Goal: Task Accomplishment & Management: Manage account settings

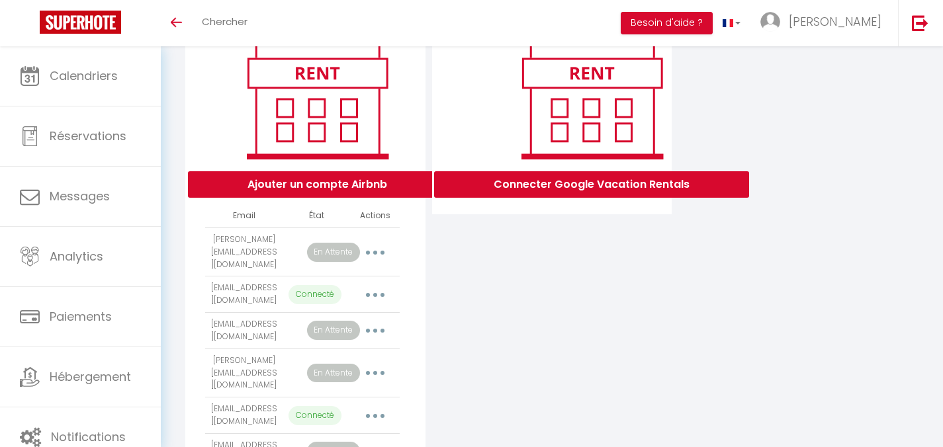
scroll to position [171, 0]
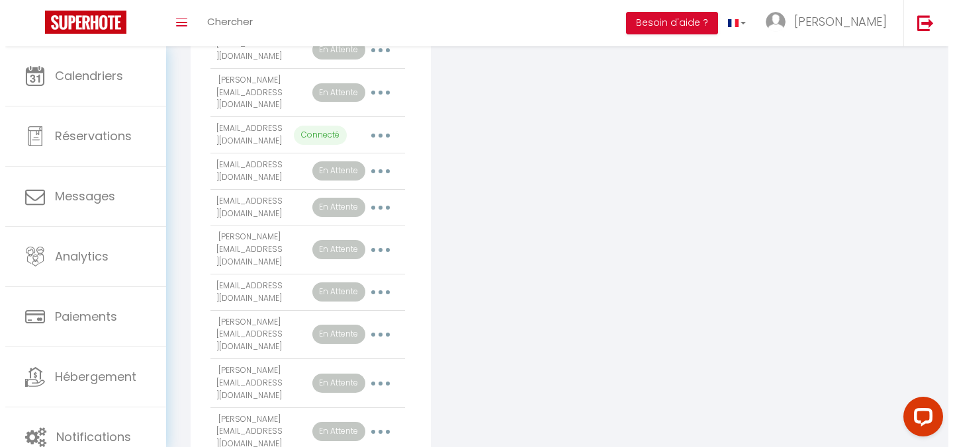
scroll to position [488, 0]
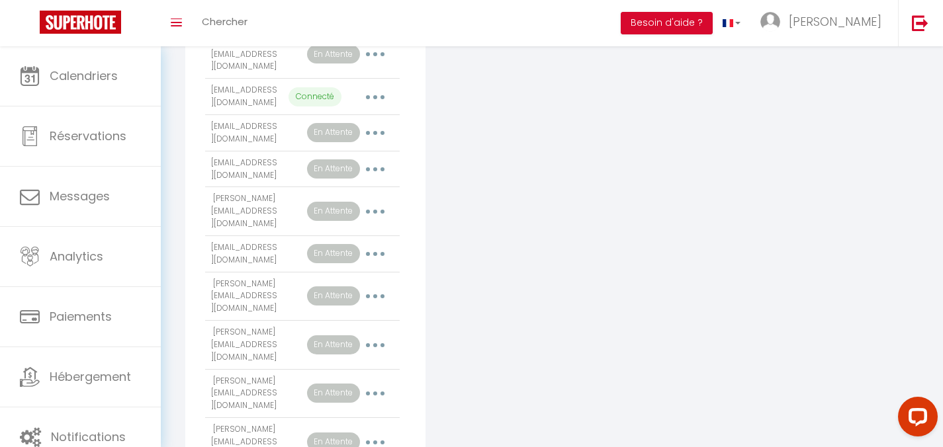
select select "25633"
select select "33180"
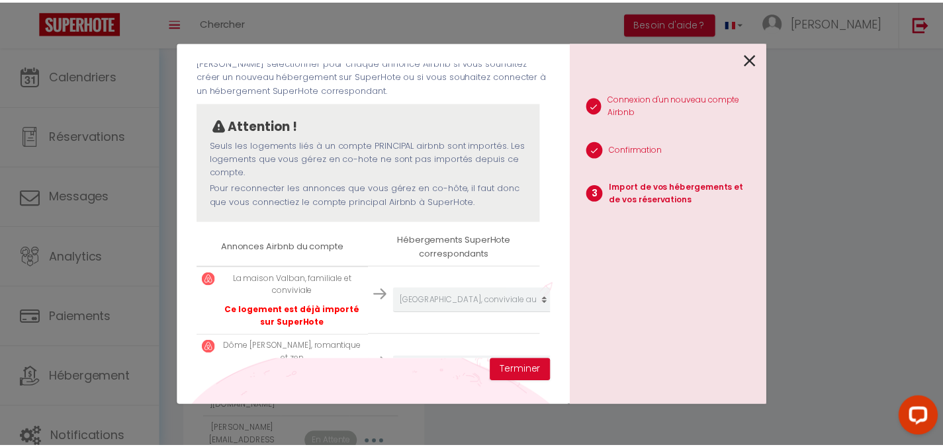
scroll to position [118, 0]
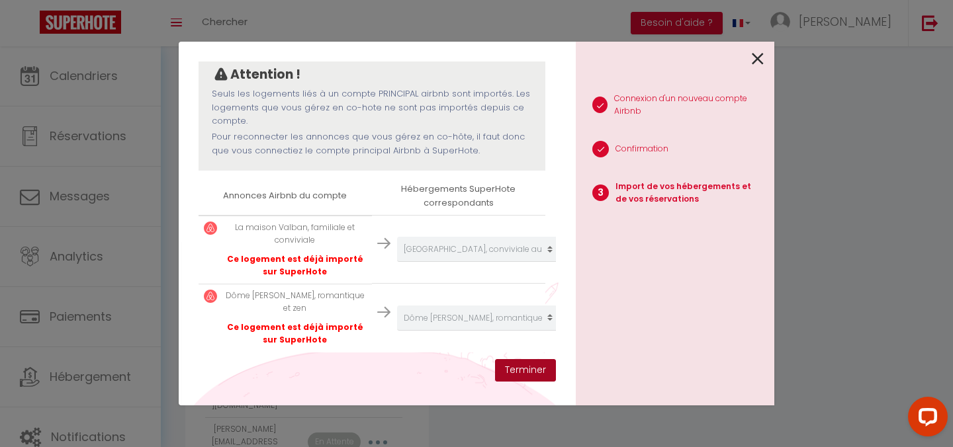
click at [532, 370] on button "Terminer" at bounding box center [525, 370] width 61 height 23
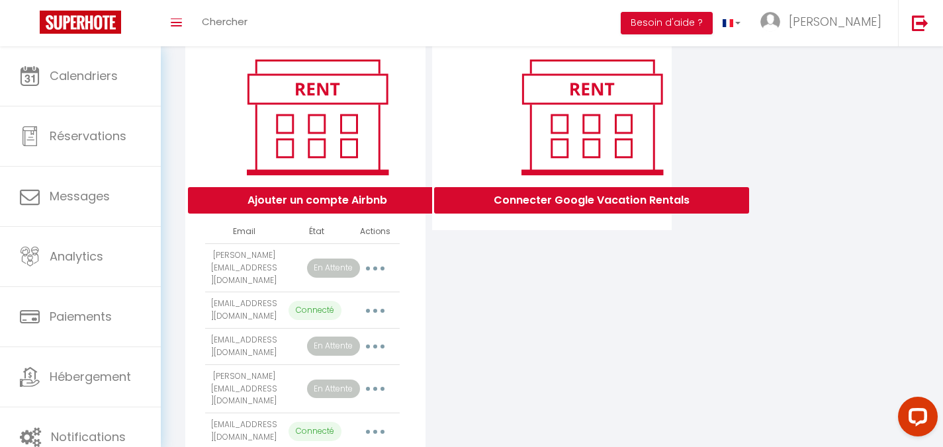
scroll to position [0, 0]
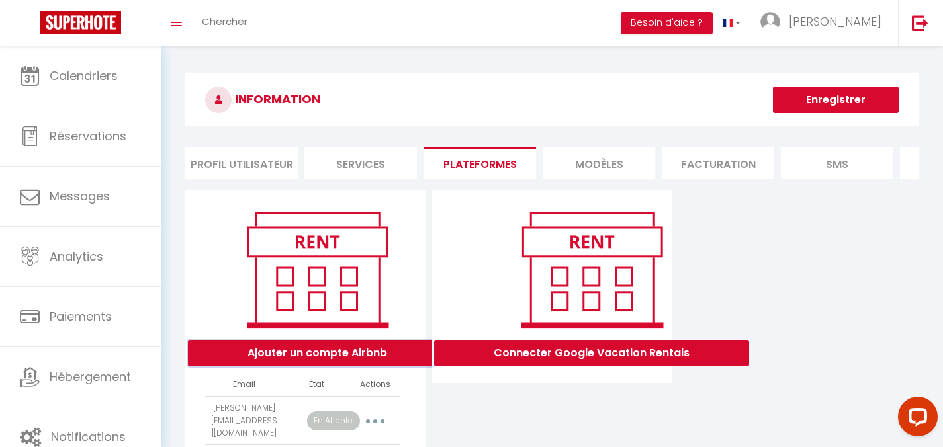
click at [318, 364] on button "Ajouter un compte Airbnb" at bounding box center [317, 353] width 259 height 26
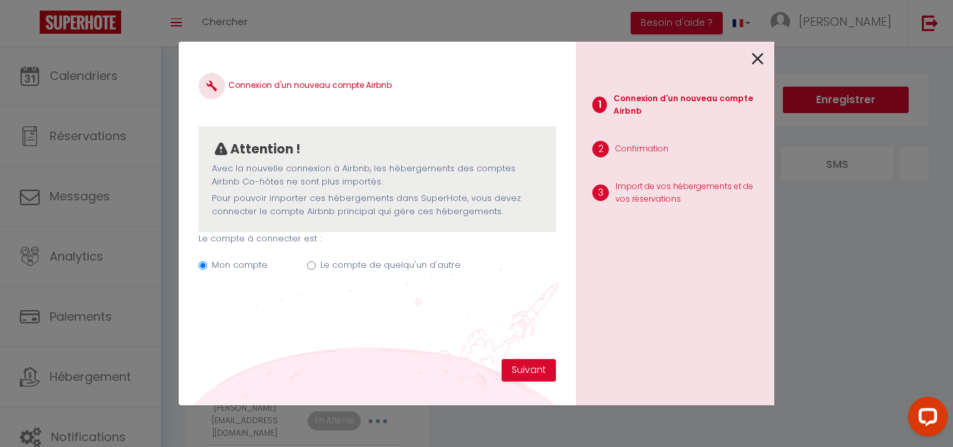
click at [339, 265] on label "Le compte de quelqu'un d'autre" at bounding box center [390, 265] width 140 height 13
click at [316, 265] on input "Le compte de quelqu'un d'autre" at bounding box center [311, 265] width 9 height 9
radio input "true"
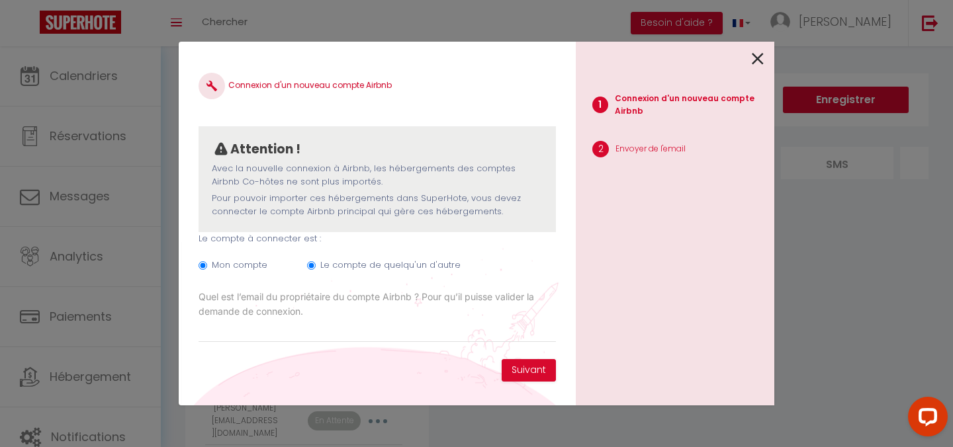
radio input "false"
click at [487, 330] on input "Email connexion Airbnb" at bounding box center [377, 331] width 357 height 24
click at [473, 324] on input "Email connexion Airbnb" at bounding box center [377, 331] width 357 height 24
paste input "[EMAIL_ADDRESS][DOMAIN_NAME]"
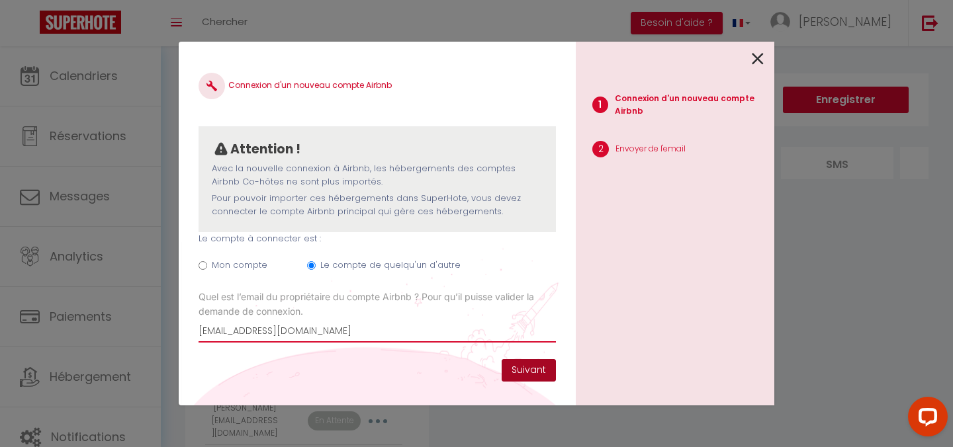
type input "[EMAIL_ADDRESS][DOMAIN_NAME]"
click at [519, 369] on button "Suivant" at bounding box center [529, 370] width 54 height 23
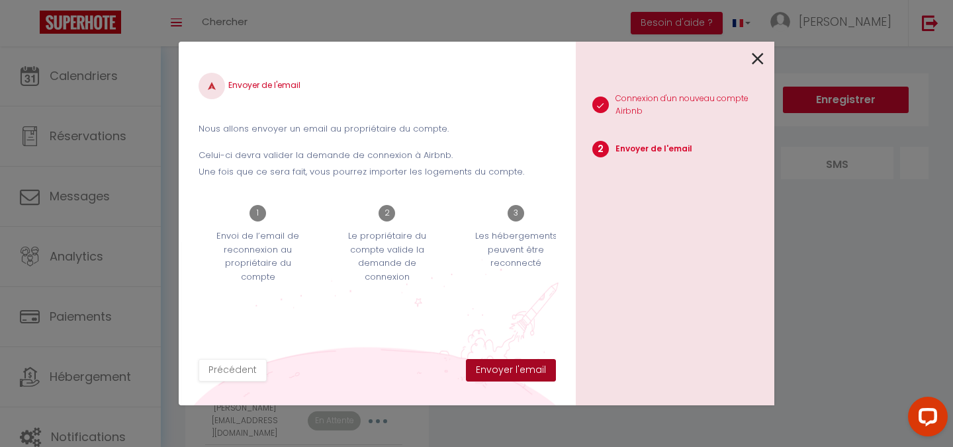
click at [519, 369] on button "Envoyer l'email" at bounding box center [511, 370] width 90 height 23
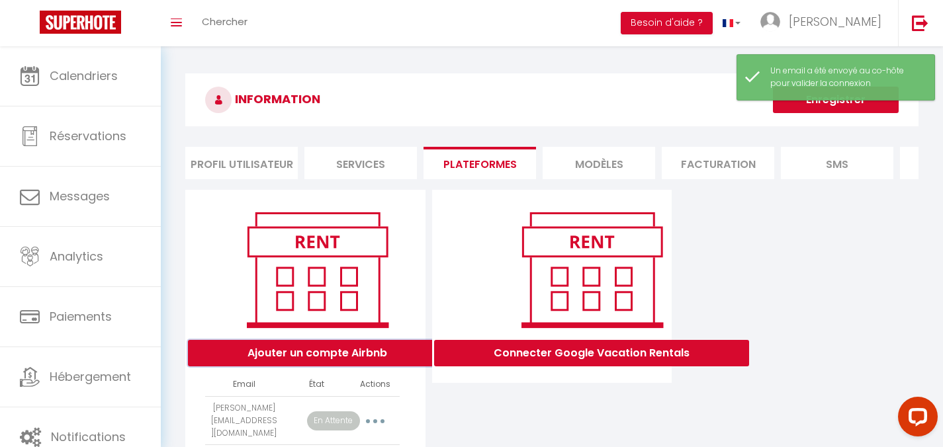
click at [263, 367] on button "Ajouter un compte Airbnb" at bounding box center [317, 353] width 259 height 26
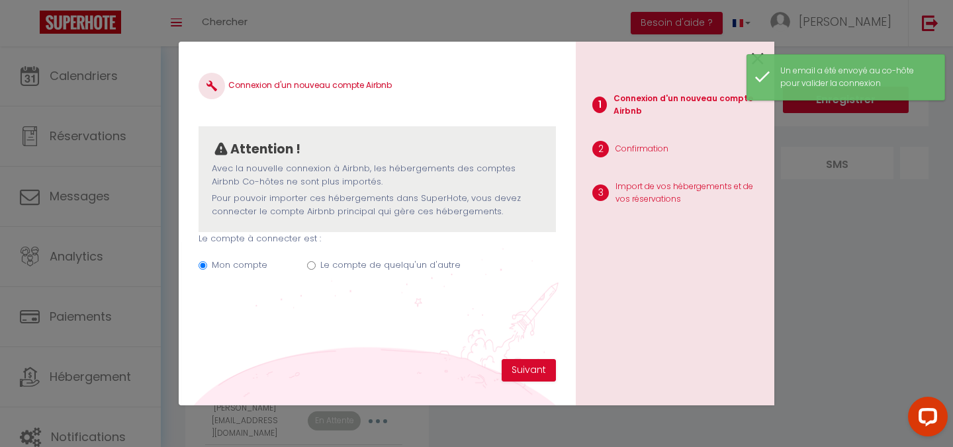
click at [361, 263] on label "Le compte de quelqu'un d'autre" at bounding box center [390, 265] width 140 height 13
click at [316, 263] on input "Le compte de quelqu'un d'autre" at bounding box center [311, 265] width 9 height 9
radio input "true"
radio input "false"
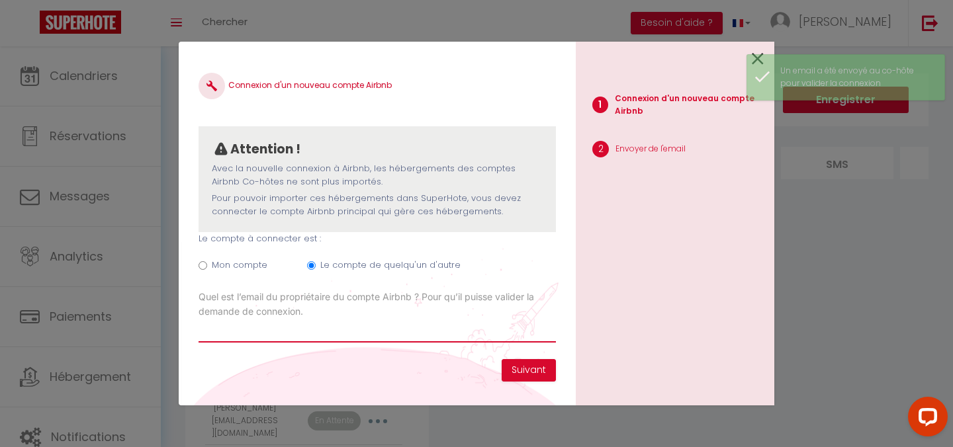
click at [492, 334] on input "Email connexion Airbnb" at bounding box center [377, 331] width 357 height 24
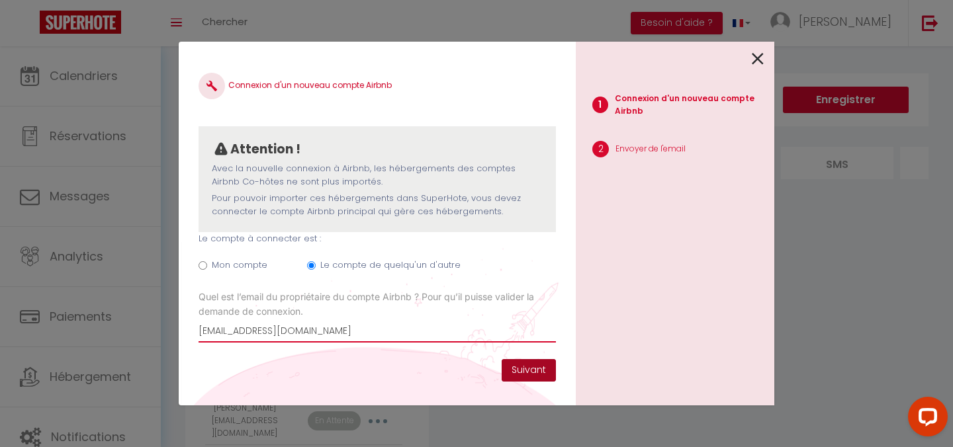
type input "[EMAIL_ADDRESS][DOMAIN_NAME]"
click at [509, 367] on button "Suivant" at bounding box center [529, 370] width 54 height 23
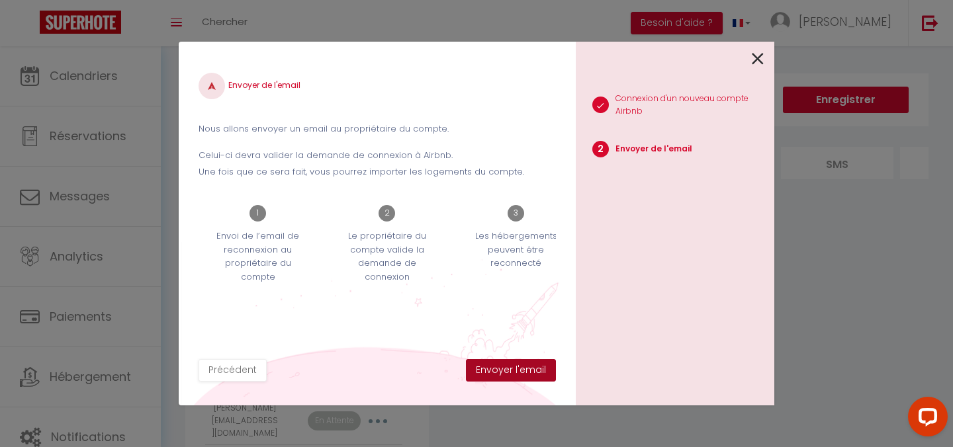
click at [526, 370] on button "Envoyer l'email" at bounding box center [511, 370] width 90 height 23
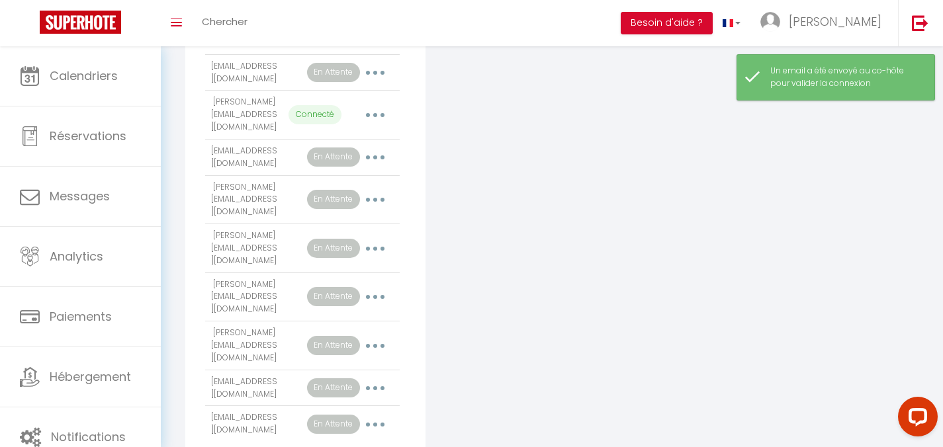
scroll to position [590, 0]
